Goal: Task Accomplishment & Management: Manage account settings

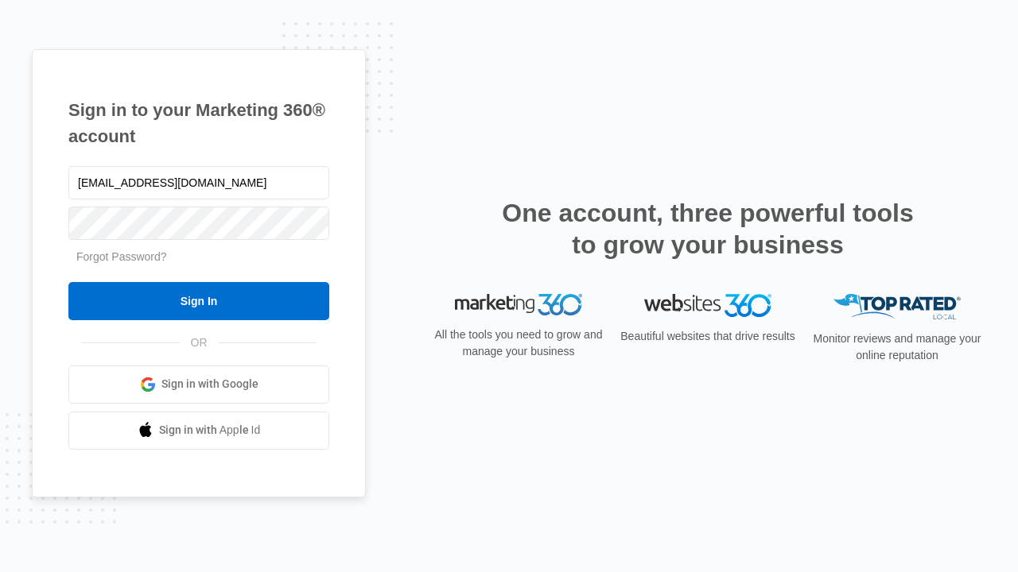
type input "dankie614@gmail.com"
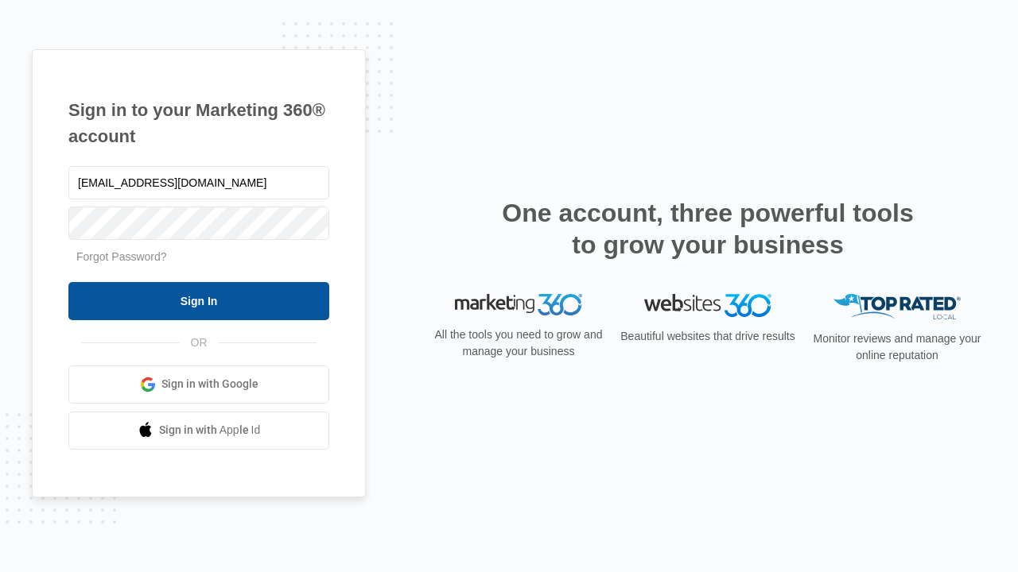
click at [199, 301] on input "Sign In" at bounding box center [198, 301] width 261 height 38
